Goal: Task Accomplishment & Management: Manage account settings

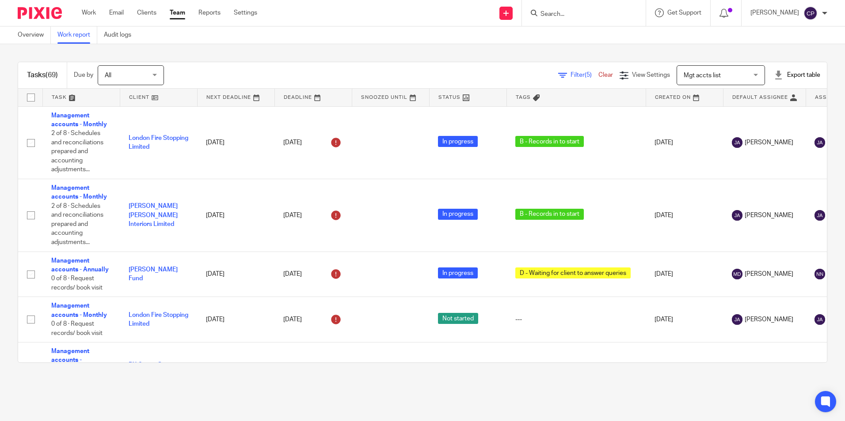
scroll to position [3173, 0]
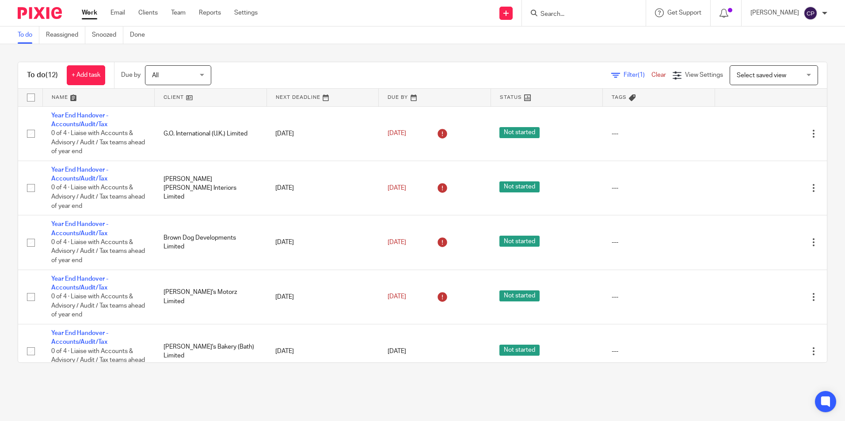
scroll to position [398, 0]
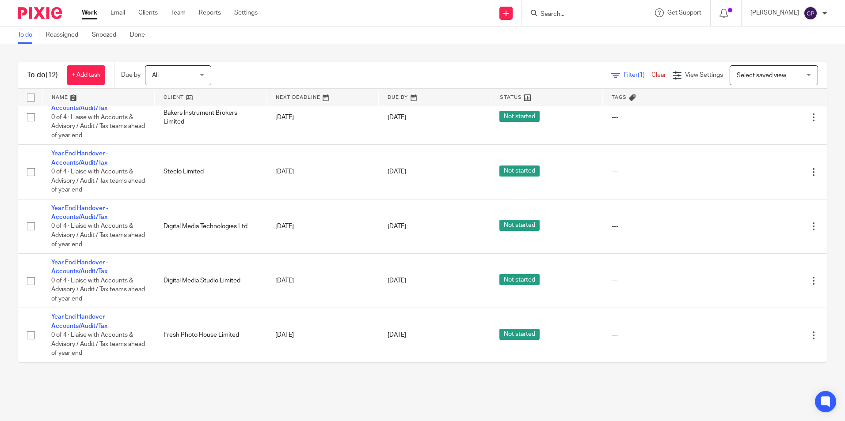
click at [566, 14] on input "Search" at bounding box center [579, 15] width 80 height 8
type input "dot"
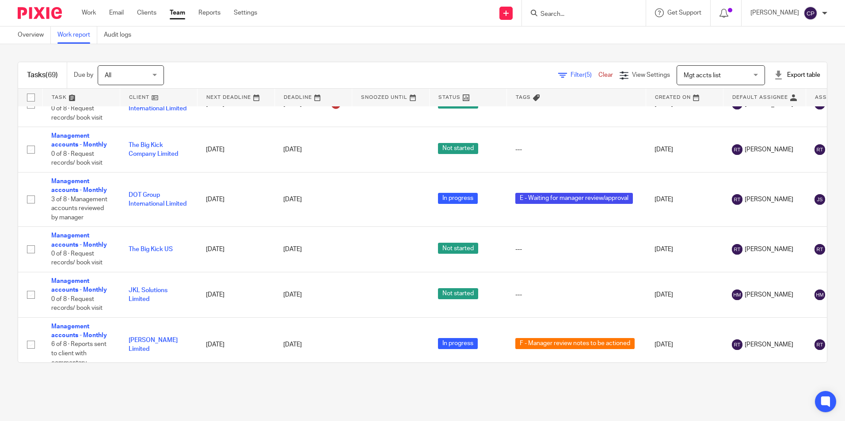
scroll to position [1767, 0]
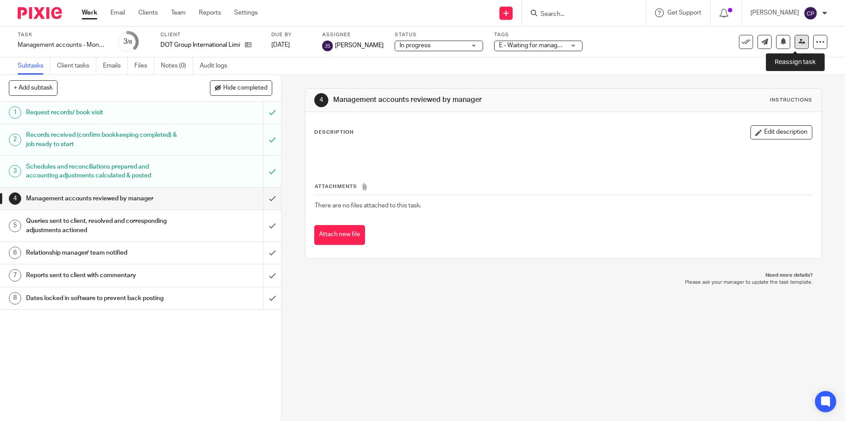
click at [798, 39] on icon at bounding box center [801, 41] width 7 height 7
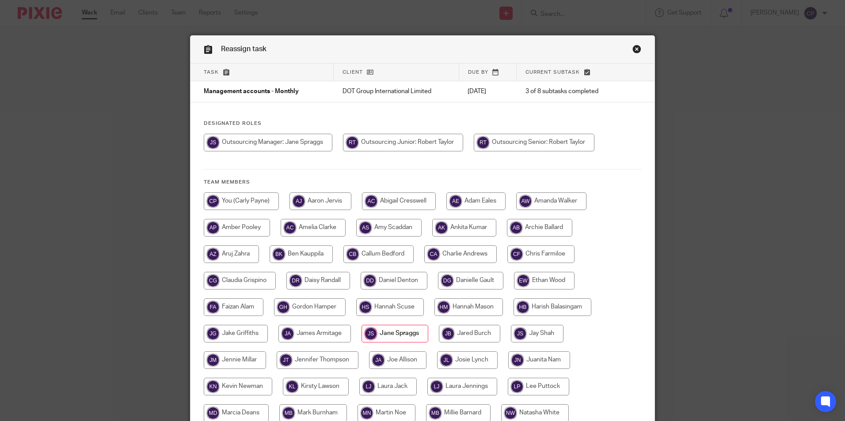
click at [245, 202] on input "radio" at bounding box center [241, 202] width 75 height 18
radio input "true"
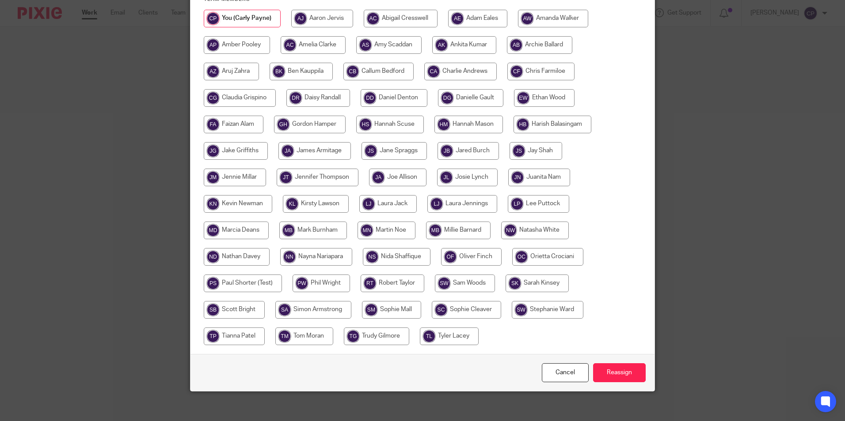
scroll to position [189, 0]
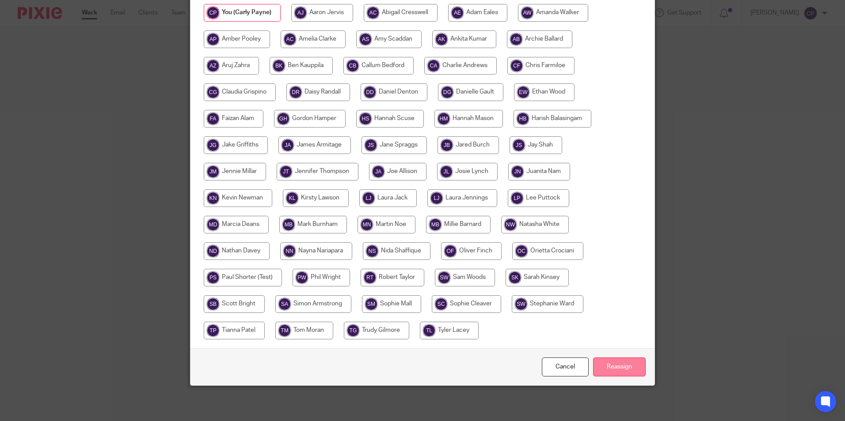
click at [613, 369] on input "Reassign" at bounding box center [619, 367] width 53 height 19
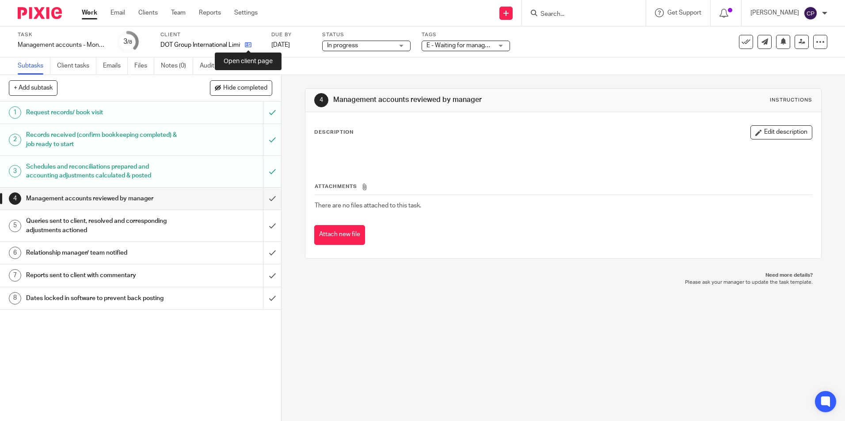
click at [249, 46] on icon at bounding box center [248, 45] width 7 height 7
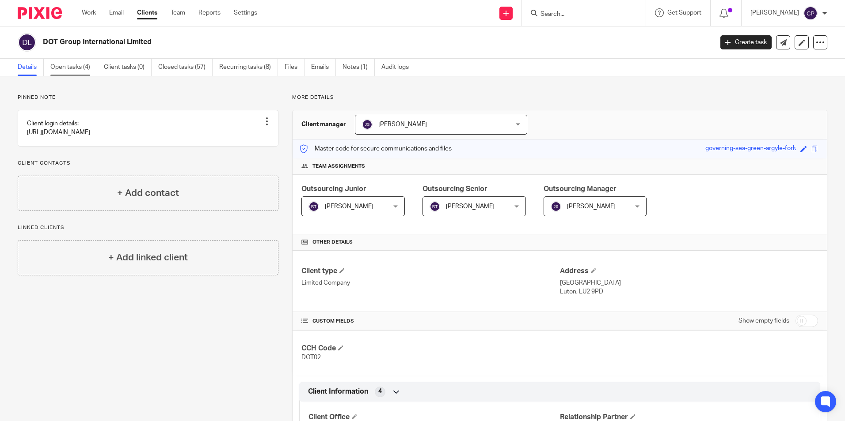
click at [75, 68] on link "Open tasks (4)" at bounding box center [73, 67] width 47 height 17
